Goal: Navigation & Orientation: Find specific page/section

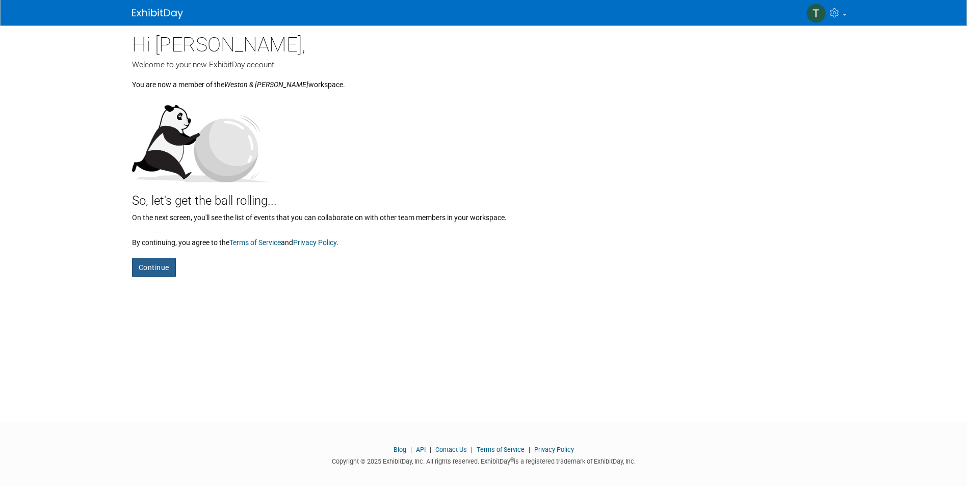
click at [159, 262] on button "Continue" at bounding box center [154, 267] width 44 height 19
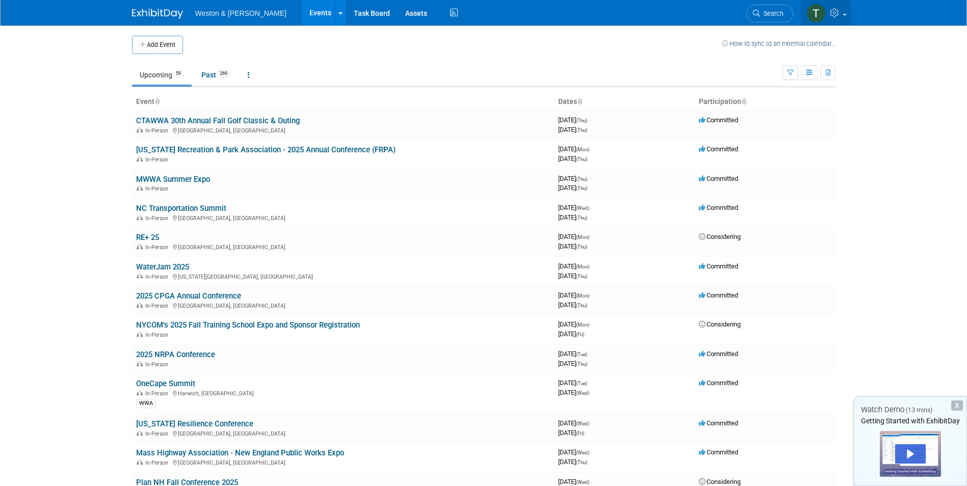
click at [842, 17] on link at bounding box center [826, 12] width 50 height 25
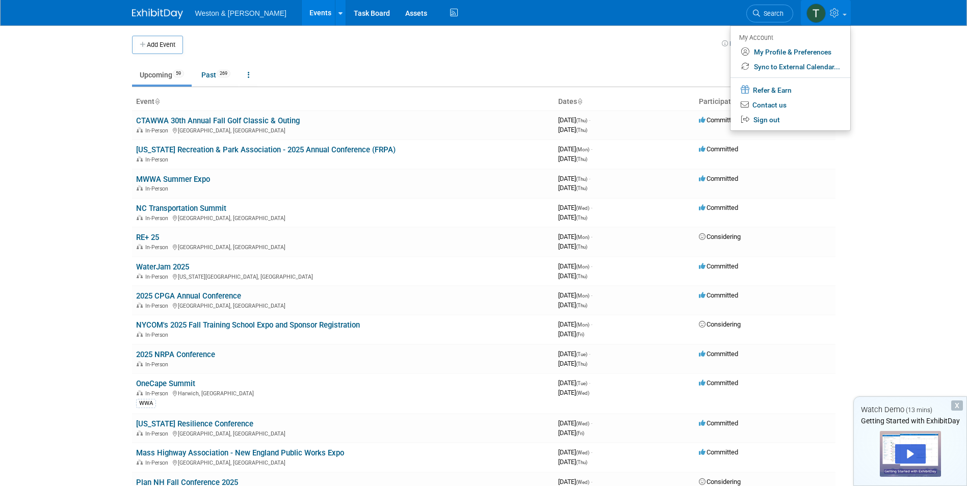
click at [895, 72] on body "Weston & [PERSON_NAME] Events Add Event Bulk Upload Events Shareable Event Boar…" at bounding box center [483, 243] width 967 height 486
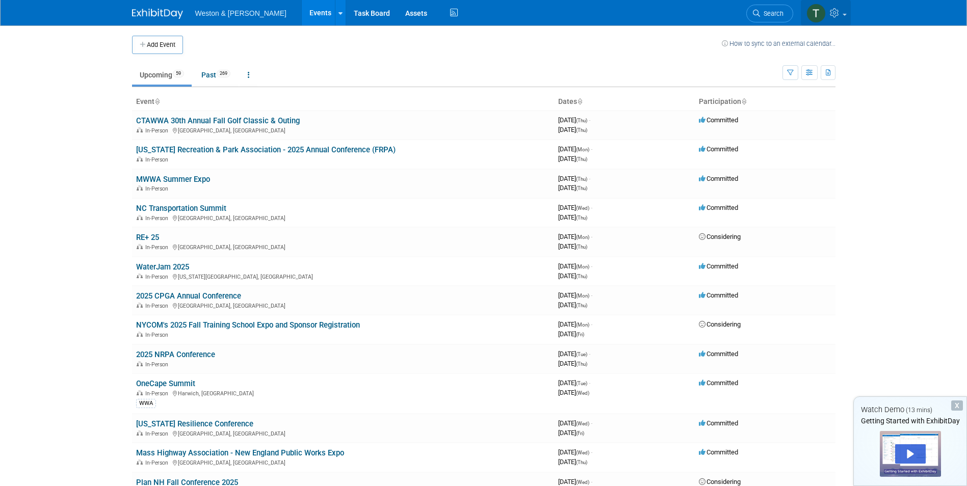
click at [815, 18] on img at bounding box center [816, 13] width 19 height 19
